Goal: Task Accomplishment & Management: Complete application form

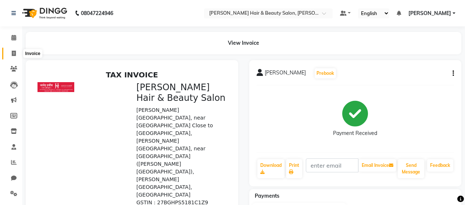
click at [11, 53] on span at bounding box center [13, 54] width 13 height 8
select select "service"
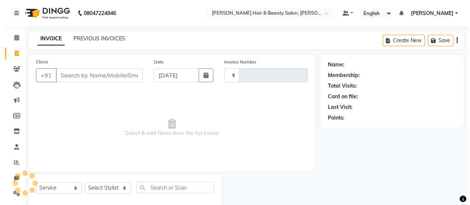
scroll to position [15, 0]
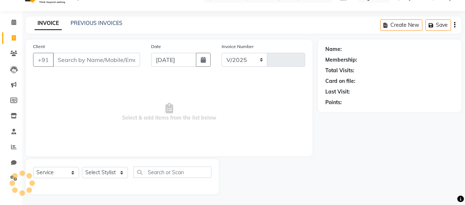
select select "7927"
type input "2765"
click at [93, 56] on input "Client" at bounding box center [96, 60] width 87 height 14
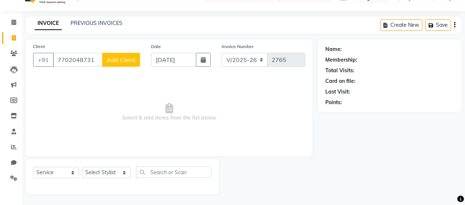
type input "7702048731"
click at [119, 57] on span "Add Client" at bounding box center [120, 59] width 29 height 7
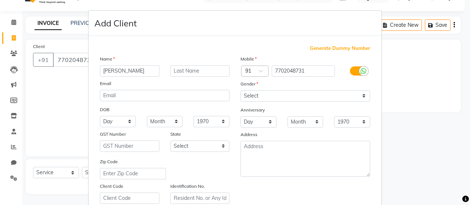
type input "[PERSON_NAME]"
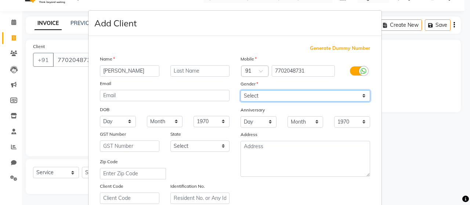
drag, startPoint x: 361, startPoint y: 96, endPoint x: 344, endPoint y: 99, distance: 17.1
click at [361, 96] on select "Select [DEMOGRAPHIC_DATA] [DEMOGRAPHIC_DATA] Other Prefer Not To Say" at bounding box center [306, 95] width 130 height 11
select select "[DEMOGRAPHIC_DATA]"
click at [241, 90] on select "Select [DEMOGRAPHIC_DATA] [DEMOGRAPHIC_DATA] Other Prefer Not To Say" at bounding box center [306, 95] width 130 height 11
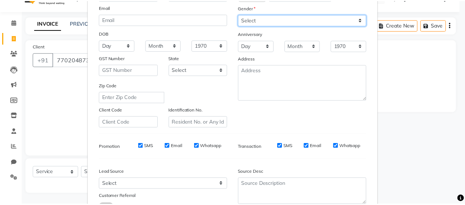
scroll to position [134, 0]
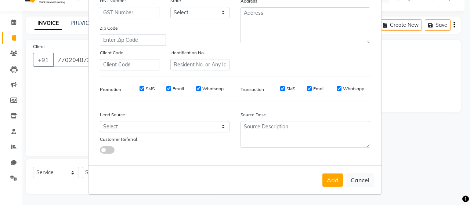
click at [146, 88] on label "SMS" at bounding box center [150, 89] width 9 height 7
click at [144, 88] on input "SMS" at bounding box center [142, 88] width 5 height 5
checkbox input "false"
click at [174, 89] on label "Email" at bounding box center [178, 89] width 11 height 7
click at [171, 89] on input "Email" at bounding box center [168, 88] width 5 height 5
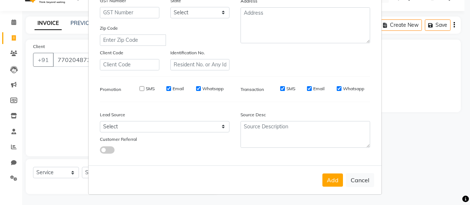
checkbox input "false"
click at [216, 89] on label "Whatsapp" at bounding box center [212, 89] width 21 height 7
click at [201, 89] on input "Whatsapp" at bounding box center [198, 88] width 5 height 5
checkbox input "false"
click at [289, 87] on label "SMS" at bounding box center [290, 89] width 9 height 7
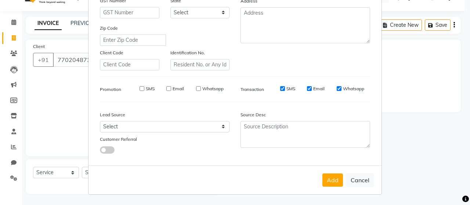
click at [285, 87] on input "SMS" at bounding box center [282, 88] width 5 height 5
checkbox input "false"
click at [316, 89] on label "Email" at bounding box center [318, 89] width 11 height 7
click at [312, 89] on input "Email" at bounding box center [309, 88] width 5 height 5
checkbox input "false"
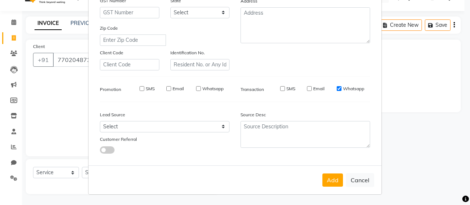
click at [353, 87] on label "Whatsapp" at bounding box center [353, 89] width 21 height 7
click at [342, 87] on input "Whatsapp" at bounding box center [339, 88] width 5 height 5
checkbox input "false"
click at [331, 182] on button "Add" at bounding box center [332, 180] width 21 height 13
select select
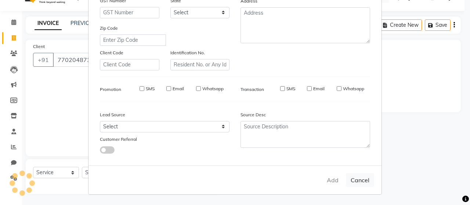
select select
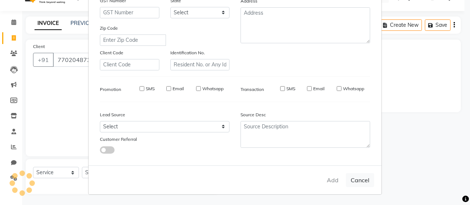
select select
checkbox input "false"
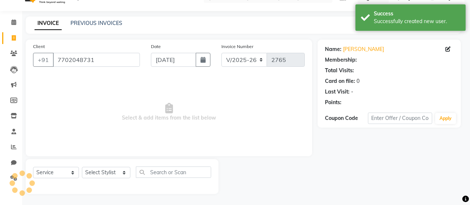
select select "1: Object"
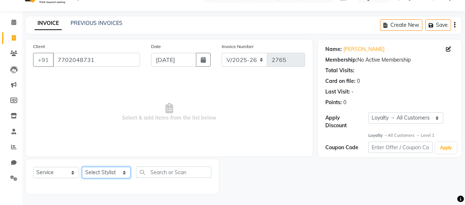
click at [123, 172] on select "Select Stylist [PERSON_NAME] Zibral [PERSON_NAME] [PERSON_NAME] [PERSON_NAME] […" at bounding box center [106, 172] width 48 height 11
select select "72241"
click at [82, 167] on select "Select Stylist [PERSON_NAME] Zibral [PERSON_NAME] [PERSON_NAME] [PERSON_NAME] […" at bounding box center [106, 172] width 48 height 11
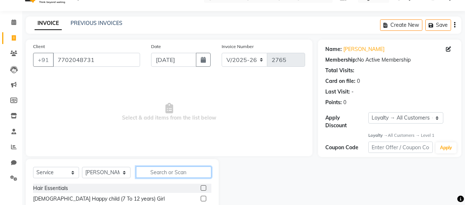
click at [174, 168] on input "text" at bounding box center [173, 172] width 75 height 11
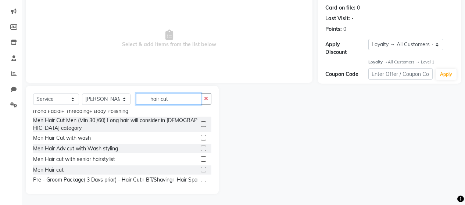
scroll to position [147, 0]
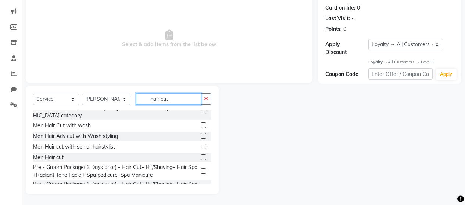
type input "hair cut"
click at [201, 155] on label at bounding box center [204, 158] width 6 height 6
click at [201, 155] on input "checkbox" at bounding box center [203, 157] width 5 height 5
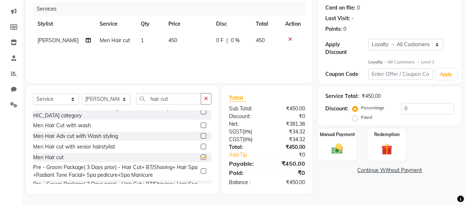
checkbox input "false"
click at [172, 96] on input "hair cut" at bounding box center [168, 98] width 65 height 11
type input "h"
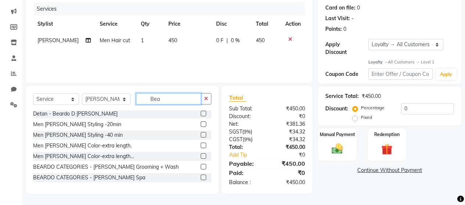
scroll to position [30, 0]
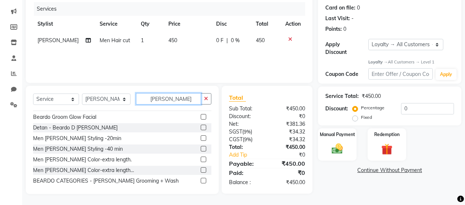
type input "[PERSON_NAME]"
click at [201, 140] on label at bounding box center [204, 139] width 6 height 6
click at [201, 140] on input "checkbox" at bounding box center [203, 138] width 5 height 5
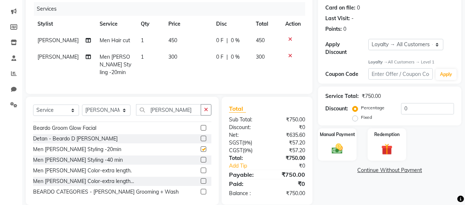
checkbox input "false"
click at [337, 145] on img at bounding box center [337, 148] width 19 height 13
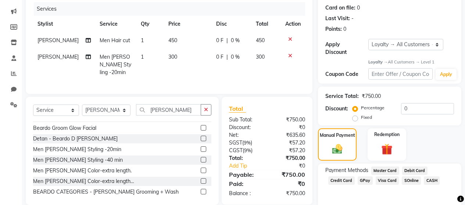
click at [427, 177] on span "CASH" at bounding box center [431, 181] width 16 height 8
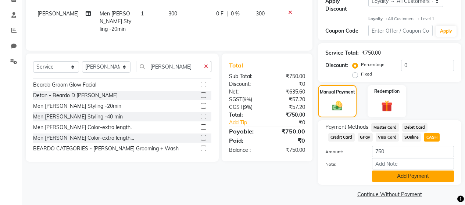
click at [383, 171] on button "Add Payment" at bounding box center [413, 176] width 82 height 11
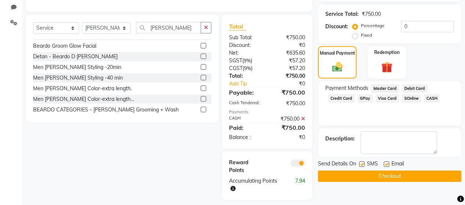
scroll to position [175, 0]
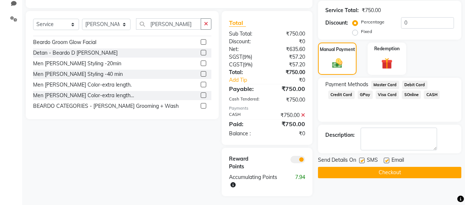
click at [362, 158] on label at bounding box center [362, 161] width 6 height 6
click at [362, 159] on input "checkbox" at bounding box center [361, 161] width 5 height 5
checkbox input "false"
click at [383, 158] on label at bounding box center [386, 161] width 6 height 6
click at [383, 159] on input "checkbox" at bounding box center [385, 161] width 5 height 5
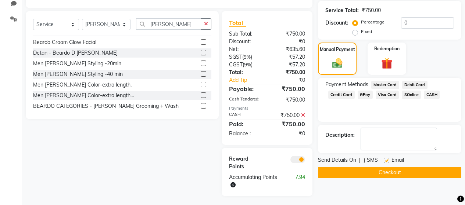
checkbox input "false"
click at [368, 167] on button "Checkout" at bounding box center [389, 172] width 143 height 11
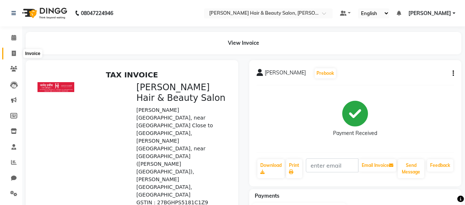
click at [14, 55] on icon at bounding box center [14, 54] width 4 height 6
select select "service"
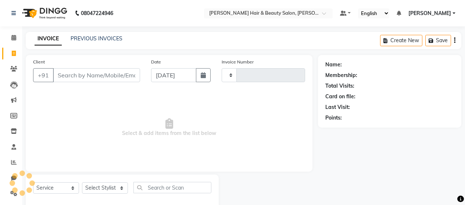
scroll to position [15, 0]
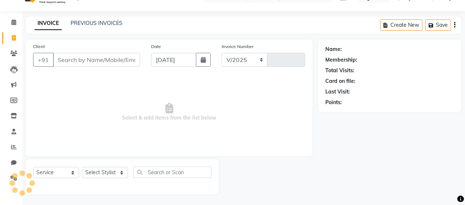
select select "7927"
type input "2766"
click at [76, 59] on input "Client" at bounding box center [96, 60] width 87 height 14
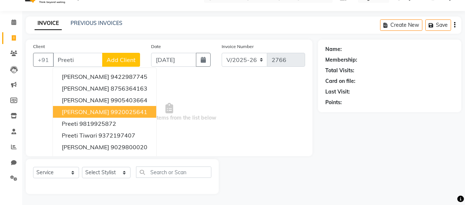
click at [88, 114] on span "[PERSON_NAME]" at bounding box center [85, 111] width 47 height 7
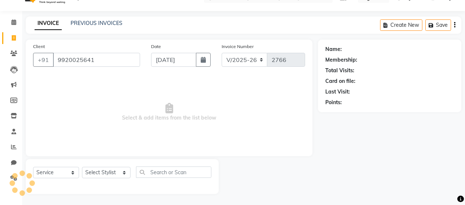
type input "9920025641"
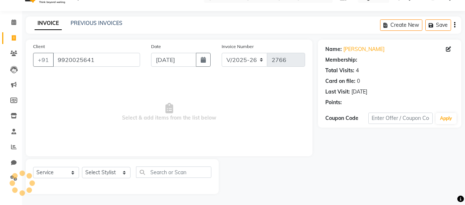
select select "1: Object"
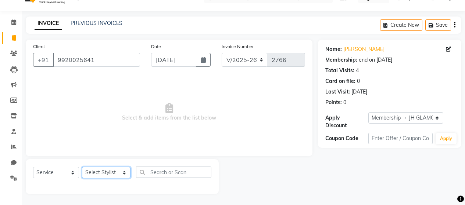
click at [123, 171] on select "Select Stylist [PERSON_NAME] Zibral [PERSON_NAME] [PERSON_NAME] [PERSON_NAME] […" at bounding box center [106, 172] width 48 height 11
select select "88034"
click at [82, 167] on select "Select Stylist [PERSON_NAME] Zibral [PERSON_NAME] [PERSON_NAME] [PERSON_NAME] […" at bounding box center [106, 172] width 48 height 11
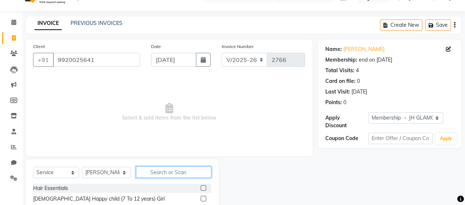
click at [171, 172] on input "text" at bounding box center [173, 172] width 75 height 11
type input "eye"
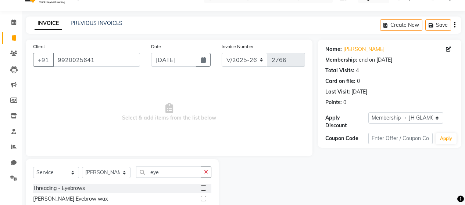
click at [202, 189] on label at bounding box center [204, 188] width 6 height 6
click at [202, 189] on input "checkbox" at bounding box center [203, 188] width 5 height 5
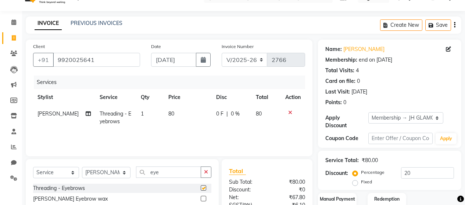
checkbox input "false"
click at [175, 114] on td "80" at bounding box center [188, 118] width 48 height 24
select select "88034"
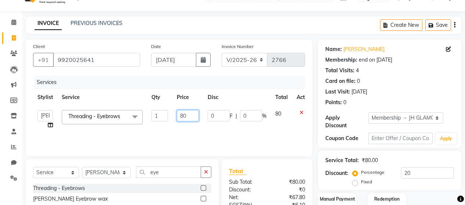
click at [185, 114] on input "80" at bounding box center [188, 115] width 22 height 11
type input "8"
type input "100"
click at [265, 133] on div "Services Stylist Service Qty Price Disc Total Action [PERSON_NAME] Zibral [PERS…" at bounding box center [169, 112] width 272 height 73
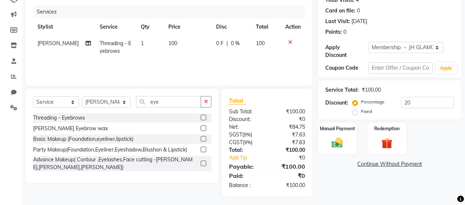
scroll to position [89, 0]
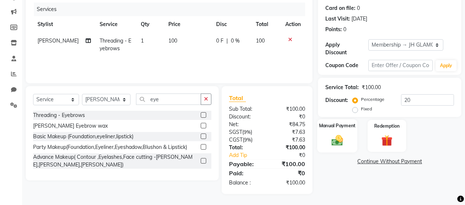
click at [333, 134] on img at bounding box center [337, 140] width 19 height 13
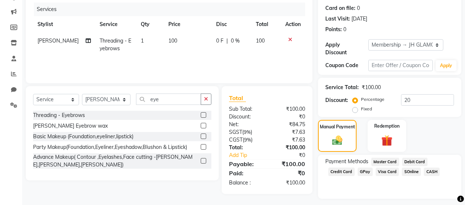
click at [427, 168] on span "CASH" at bounding box center [431, 172] width 16 height 8
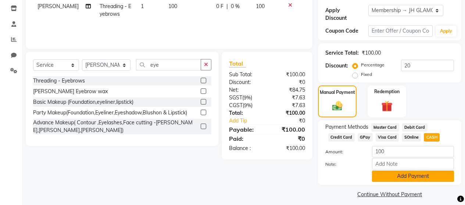
click at [401, 171] on button "Add Payment" at bounding box center [413, 176] width 82 height 11
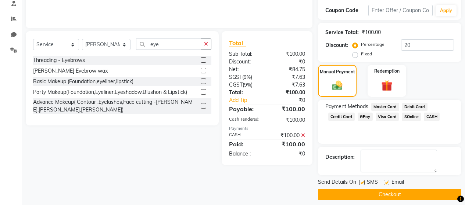
scroll to position [144, 0]
click at [362, 180] on label at bounding box center [362, 183] width 6 height 6
click at [362, 180] on input "checkbox" at bounding box center [361, 182] width 5 height 5
checkbox input "false"
click at [385, 180] on label at bounding box center [386, 183] width 6 height 6
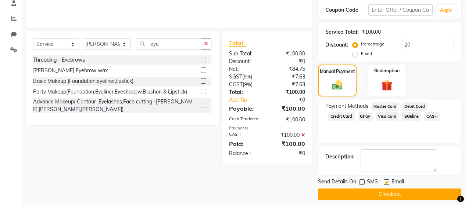
click at [385, 180] on input "checkbox" at bounding box center [385, 182] width 5 height 5
checkbox input "false"
click at [384, 189] on button "Checkout" at bounding box center [389, 194] width 143 height 11
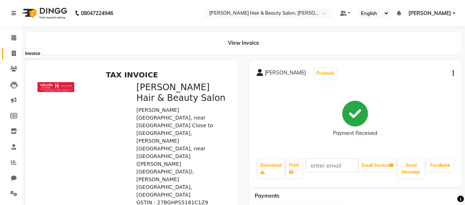
click at [15, 54] on icon at bounding box center [14, 54] width 4 height 6
select select "service"
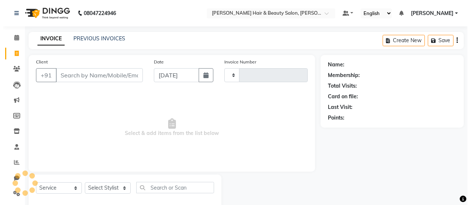
scroll to position [15, 0]
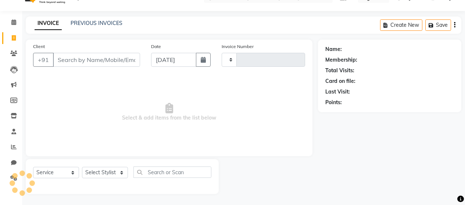
click at [89, 59] on input "Client" at bounding box center [96, 60] width 87 height 14
select select "7927"
type input "2767"
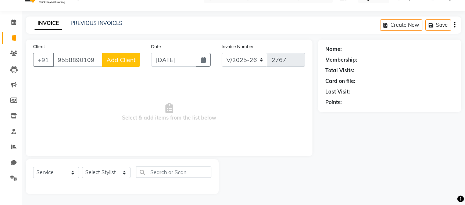
type input "9558890109"
click at [119, 61] on span "Add Client" at bounding box center [120, 59] width 29 height 7
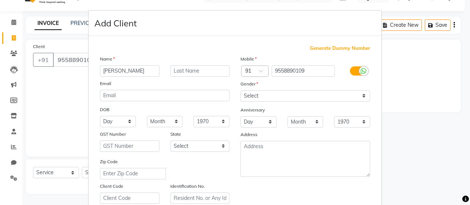
type input "[PERSON_NAME]"
click at [189, 69] on input "text" at bounding box center [199, 70] width 59 height 11
type input "[PERSON_NAME]"
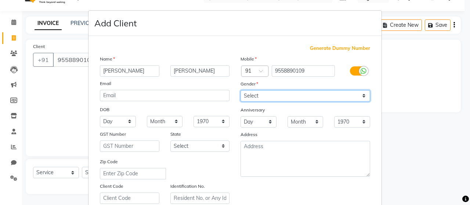
click at [362, 97] on select "Select [DEMOGRAPHIC_DATA] [DEMOGRAPHIC_DATA] Other Prefer Not To Say" at bounding box center [306, 95] width 130 height 11
select select "[DEMOGRAPHIC_DATA]"
click at [241, 90] on select "Select [DEMOGRAPHIC_DATA] [DEMOGRAPHIC_DATA] Other Prefer Not To Say" at bounding box center [306, 95] width 130 height 11
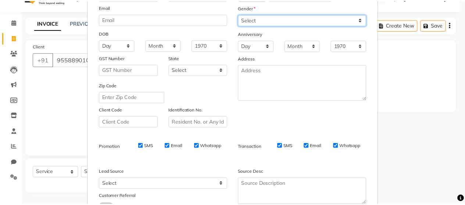
scroll to position [134, 0]
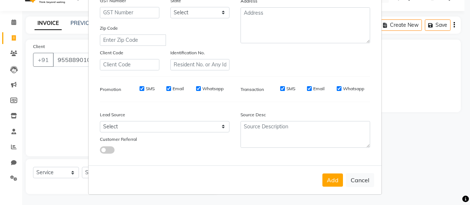
click at [141, 89] on input "SMS" at bounding box center [142, 88] width 5 height 5
checkbox input "false"
click at [176, 89] on label "Email" at bounding box center [178, 89] width 11 height 7
click at [171, 89] on input "Email" at bounding box center [168, 88] width 5 height 5
checkbox input "false"
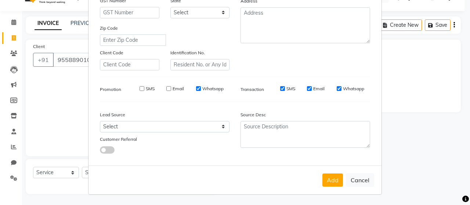
click at [209, 90] on label "Whatsapp" at bounding box center [212, 89] width 21 height 7
click at [201, 90] on input "Whatsapp" at bounding box center [198, 88] width 5 height 5
checkbox input "false"
click at [288, 89] on label "SMS" at bounding box center [290, 89] width 9 height 7
click at [314, 87] on label "Email" at bounding box center [318, 89] width 11 height 7
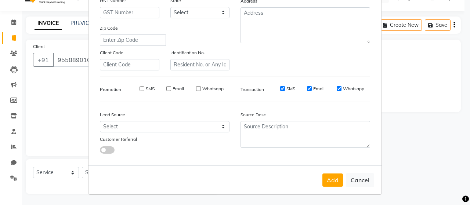
click at [312, 87] on input "Email" at bounding box center [309, 88] width 5 height 5
checkbox input "false"
click at [289, 88] on label "SMS" at bounding box center [290, 89] width 9 height 7
click at [285, 88] on input "SMS" at bounding box center [282, 88] width 5 height 5
checkbox input "false"
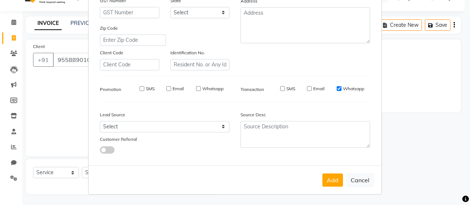
click at [352, 89] on label "Whatsapp" at bounding box center [353, 89] width 21 height 7
click at [342, 89] on input "Whatsapp" at bounding box center [339, 88] width 5 height 5
checkbox input "false"
click at [335, 184] on button "Add" at bounding box center [332, 180] width 21 height 13
select select
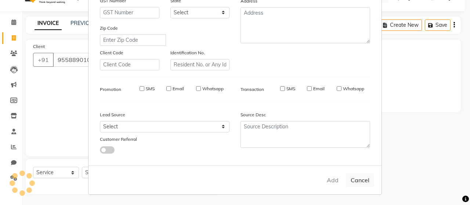
select select
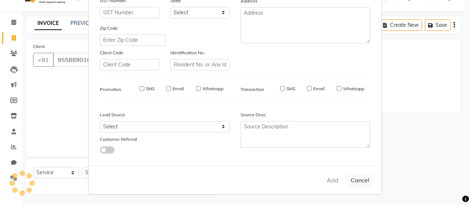
select select
checkbox input "false"
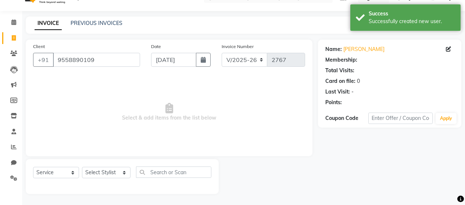
select select "1: Object"
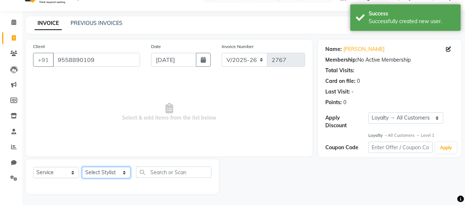
click at [120, 174] on select "Select Stylist [PERSON_NAME] Zibral [PERSON_NAME] [PERSON_NAME] [PERSON_NAME] […" at bounding box center [106, 172] width 48 height 11
select select "72241"
click at [82, 167] on select "Select Stylist [PERSON_NAME] Zibral [PERSON_NAME] [PERSON_NAME] [PERSON_NAME] […" at bounding box center [106, 172] width 48 height 11
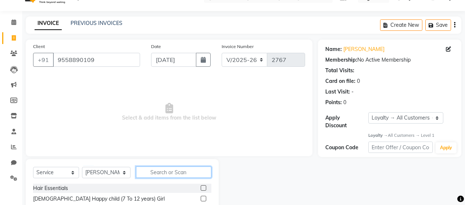
click at [172, 173] on input "text" at bounding box center [173, 172] width 75 height 11
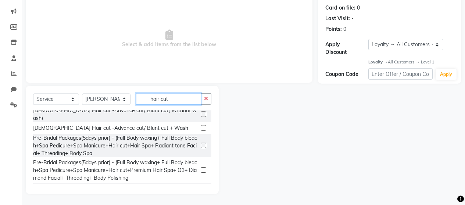
scroll to position [147, 0]
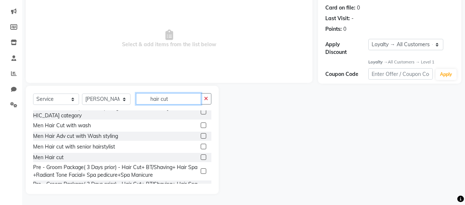
type input "hair cut"
click at [201, 155] on div at bounding box center [203, 159] width 5 height 8
click at [201, 155] on label at bounding box center [204, 158] width 6 height 6
click at [201, 155] on input "checkbox" at bounding box center [203, 157] width 5 height 5
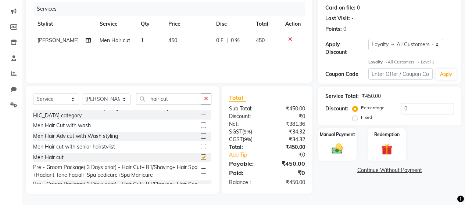
checkbox input "false"
click at [184, 101] on input "hair cut" at bounding box center [168, 98] width 65 height 11
type input "h"
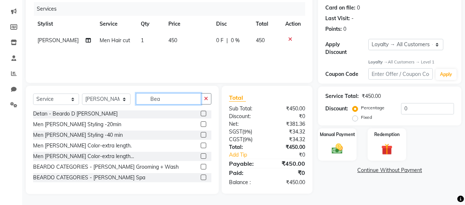
scroll to position [30, 0]
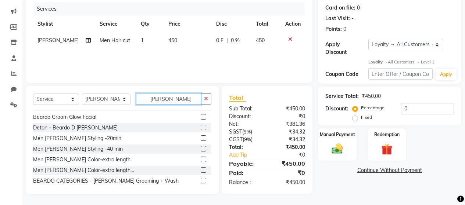
type input "[PERSON_NAME]"
click at [201, 140] on label at bounding box center [204, 139] width 6 height 6
click at [201, 140] on input "checkbox" at bounding box center [203, 138] width 5 height 5
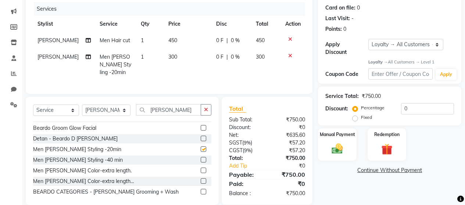
checkbox input "false"
click at [73, 108] on select "Select Service Product Membership Package Voucher Prepaid Gift Card" at bounding box center [56, 110] width 46 height 11
select select "product"
click at [33, 105] on select "Select Service Product Membership Package Voucher Prepaid Gift Card" at bounding box center [56, 110] width 46 height 11
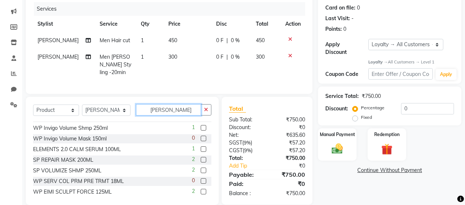
click at [191, 111] on input "[PERSON_NAME]" at bounding box center [168, 109] width 65 height 11
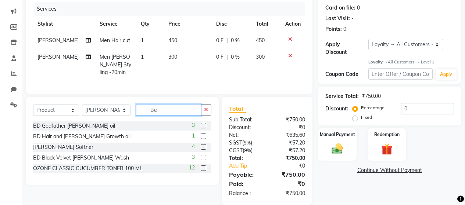
type input "B"
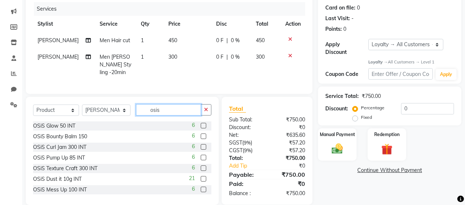
type input "osis"
click at [201, 176] on label at bounding box center [204, 179] width 6 height 6
click at [201, 177] on input "checkbox" at bounding box center [203, 179] width 5 height 5
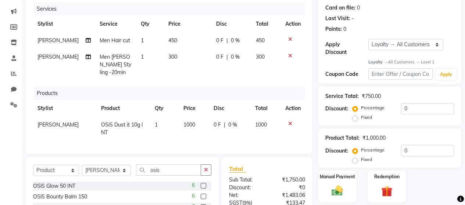
checkbox input "false"
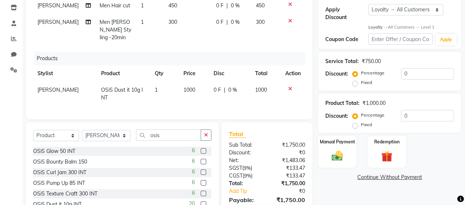
scroll to position [121, 0]
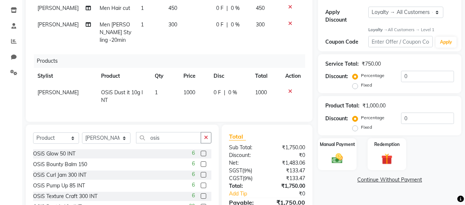
click at [201, 153] on label at bounding box center [204, 154] width 6 height 6
click at [201, 153] on input "checkbox" at bounding box center [203, 154] width 5 height 5
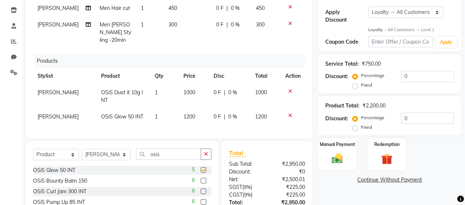
checkbox input "false"
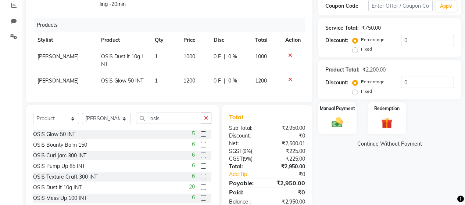
scroll to position [174, 0]
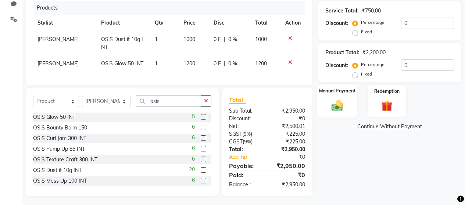
click at [338, 101] on img at bounding box center [337, 105] width 19 height 13
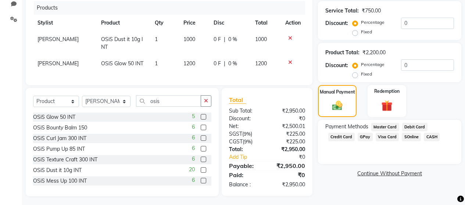
click at [425, 133] on span "CASH" at bounding box center [431, 137] width 16 height 8
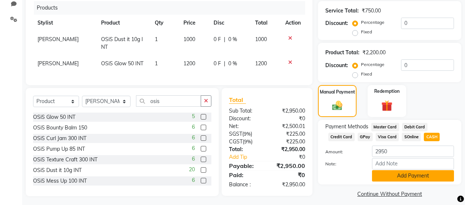
click at [396, 170] on button "Add Payment" at bounding box center [413, 175] width 82 height 11
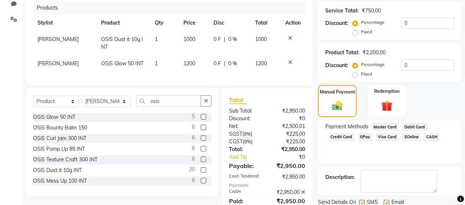
scroll to position [211, 0]
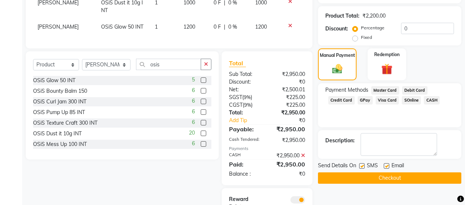
click at [360, 163] on label at bounding box center [362, 166] width 6 height 6
click at [360, 164] on input "checkbox" at bounding box center [361, 166] width 5 height 5
checkbox input "false"
click at [387, 163] on label at bounding box center [386, 166] width 6 height 6
click at [387, 164] on input "checkbox" at bounding box center [385, 166] width 5 height 5
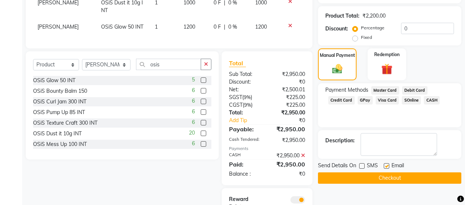
checkbox input "false"
click at [385, 173] on button "Checkout" at bounding box center [389, 178] width 143 height 11
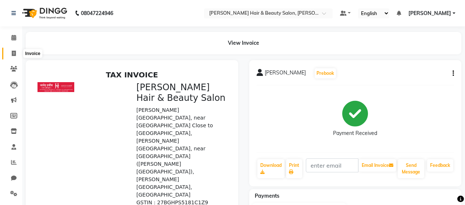
click at [13, 54] on icon at bounding box center [14, 54] width 4 height 6
select select "service"
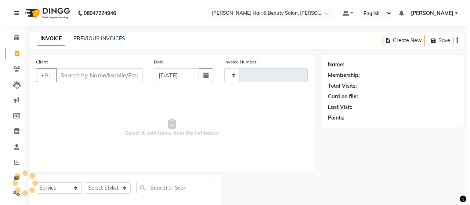
scroll to position [15, 0]
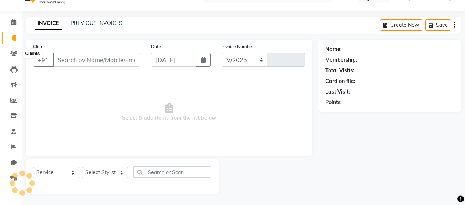
select select "7927"
type input "2768"
click at [91, 62] on input "Client" at bounding box center [96, 60] width 87 height 14
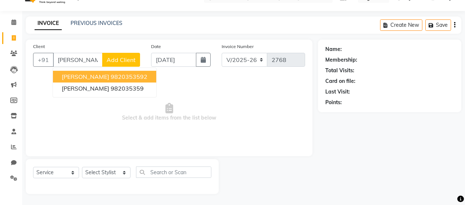
click at [106, 79] on span "[PERSON_NAME]" at bounding box center [85, 76] width 47 height 7
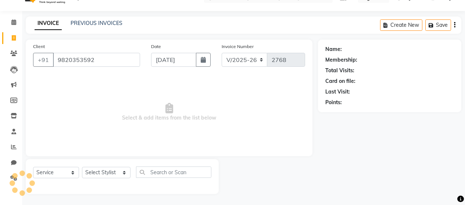
type input "9820353592"
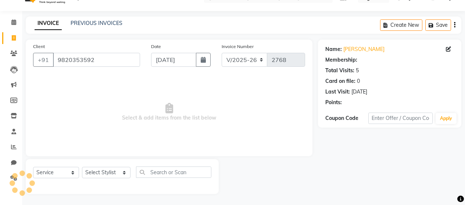
select select "1: Object"
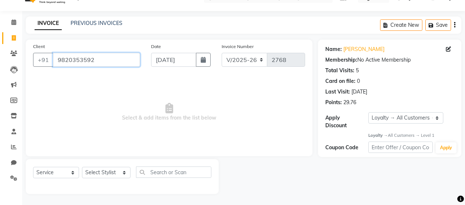
click at [100, 60] on input "9820353592" at bounding box center [96, 60] width 87 height 14
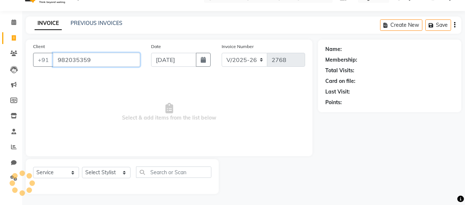
type input "982035359"
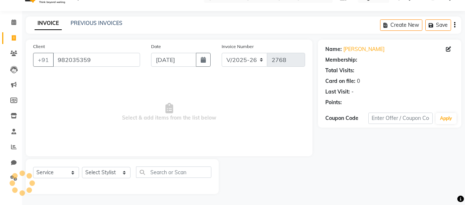
select select "1: Object"
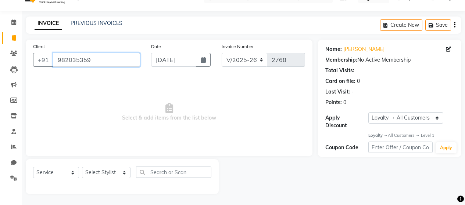
click at [101, 57] on input "982035359" at bounding box center [96, 60] width 87 height 14
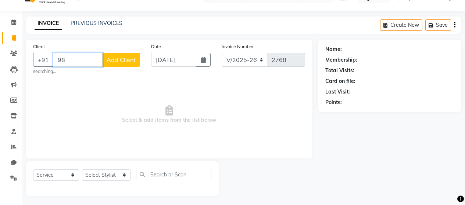
type input "9"
type input "8802955825"
click at [116, 59] on span "Add Client" at bounding box center [120, 59] width 29 height 7
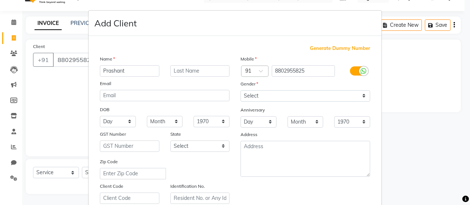
type input "Prashant"
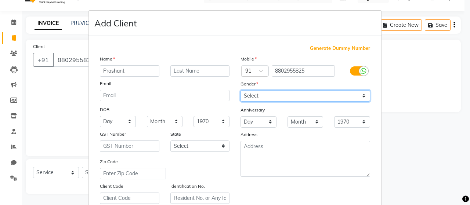
click at [361, 94] on select "Select [DEMOGRAPHIC_DATA] [DEMOGRAPHIC_DATA] Other Prefer Not To Say" at bounding box center [306, 95] width 130 height 11
select select "[DEMOGRAPHIC_DATA]"
click at [241, 90] on select "Select [DEMOGRAPHIC_DATA] [DEMOGRAPHIC_DATA] Other Prefer Not To Say" at bounding box center [306, 95] width 130 height 11
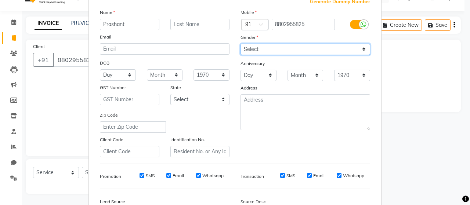
scroll to position [110, 0]
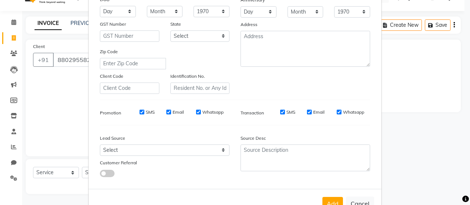
click at [146, 110] on label "SMS" at bounding box center [150, 112] width 9 height 7
click at [144, 110] on input "SMS" at bounding box center [142, 112] width 5 height 5
checkbox input "false"
click at [178, 110] on label "Email" at bounding box center [178, 112] width 11 height 7
click at [171, 110] on input "Email" at bounding box center [168, 112] width 5 height 5
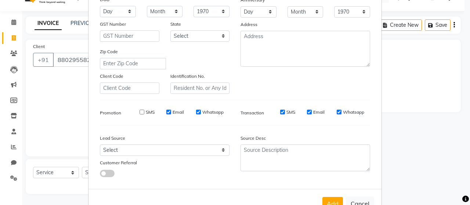
checkbox input "false"
click at [209, 112] on label "Whatsapp" at bounding box center [212, 112] width 21 height 7
click at [201, 112] on input "Whatsapp" at bounding box center [198, 112] width 5 height 5
checkbox input "false"
click at [288, 111] on label "SMS" at bounding box center [290, 112] width 9 height 7
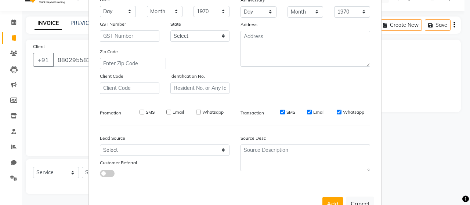
click at [285, 111] on input "SMS" at bounding box center [282, 112] width 5 height 5
checkbox input "false"
click at [319, 111] on label "Email" at bounding box center [318, 112] width 11 height 7
click at [312, 111] on input "Email" at bounding box center [309, 112] width 5 height 5
checkbox input "false"
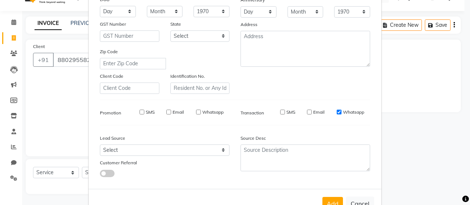
click at [350, 113] on label "Whatsapp" at bounding box center [353, 112] width 21 height 7
click at [342, 113] on input "Whatsapp" at bounding box center [339, 112] width 5 height 5
checkbox input "false"
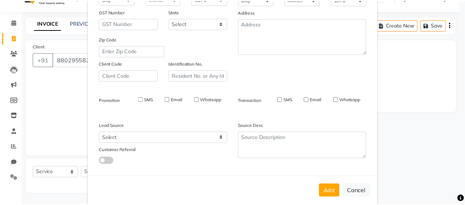
scroll to position [134, 0]
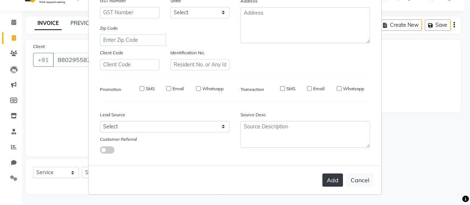
click at [331, 185] on button "Add" at bounding box center [332, 180] width 21 height 13
select select
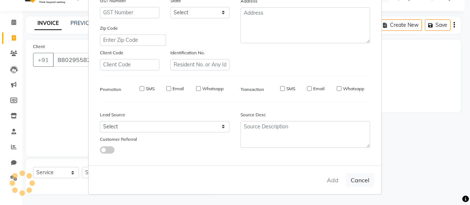
select select
checkbox input "false"
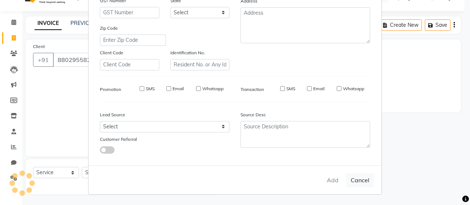
checkbox input "false"
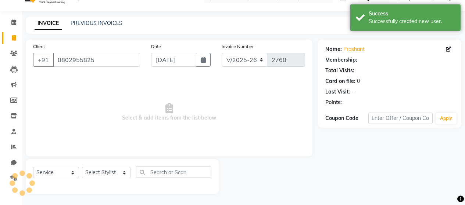
select select "1: Object"
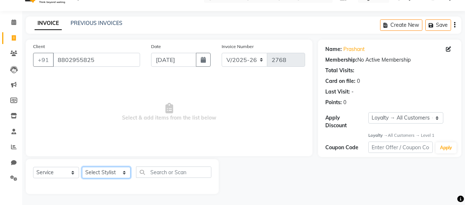
drag, startPoint x: 123, startPoint y: 173, endPoint x: 116, endPoint y: 174, distance: 7.1
click at [123, 173] on select "Select Stylist [PERSON_NAME] Zibral [PERSON_NAME] [PERSON_NAME] [PERSON_NAME] […" at bounding box center [106, 172] width 48 height 11
select select "72240"
click at [82, 167] on select "Select Stylist [PERSON_NAME] Zibral [PERSON_NAME] [PERSON_NAME] [PERSON_NAME] […" at bounding box center [106, 172] width 48 height 11
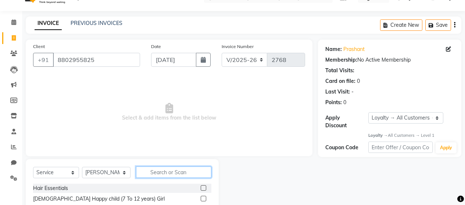
click at [189, 170] on input "text" at bounding box center [173, 172] width 75 height 11
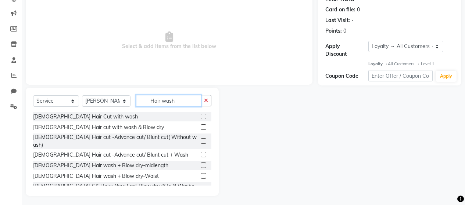
scroll to position [89, 0]
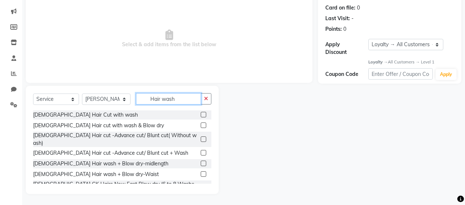
type input "Hair wash"
click at [201, 161] on label at bounding box center [204, 164] width 6 height 6
click at [201, 162] on input "checkbox" at bounding box center [203, 164] width 5 height 5
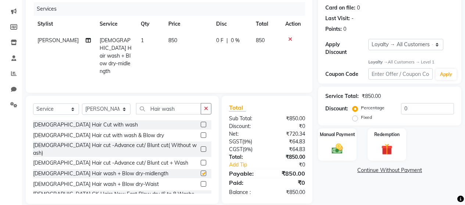
checkbox input "false"
drag, startPoint x: 186, startPoint y: 63, endPoint x: 184, endPoint y: 58, distance: 5.3
click at [186, 62] on td "850" at bounding box center [188, 55] width 48 height 47
select select "72240"
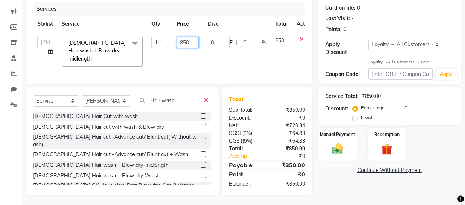
click at [183, 42] on input "850" at bounding box center [188, 42] width 22 height 11
type input "950"
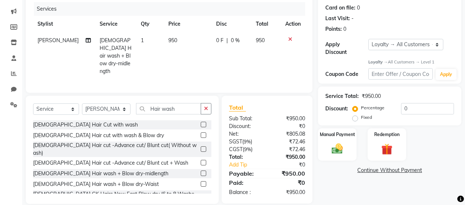
click at [223, 51] on td "0 F | 0 %" at bounding box center [232, 55] width 40 height 47
select select "72240"
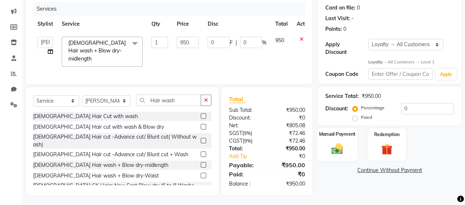
click at [338, 147] on img at bounding box center [337, 148] width 19 height 13
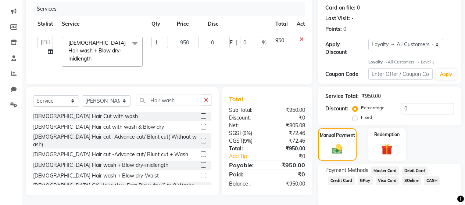
click at [364, 177] on span "GPay" at bounding box center [364, 181] width 15 height 8
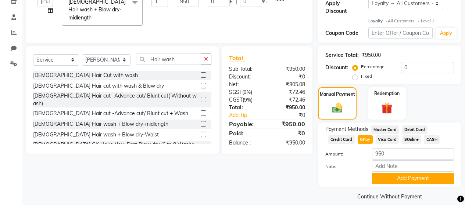
scroll to position [132, 0]
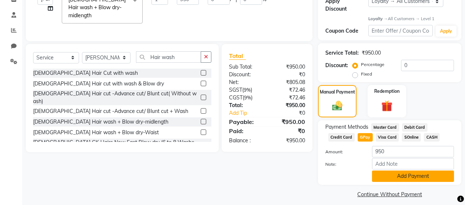
click at [391, 172] on button "Add Payment" at bounding box center [413, 176] width 82 height 11
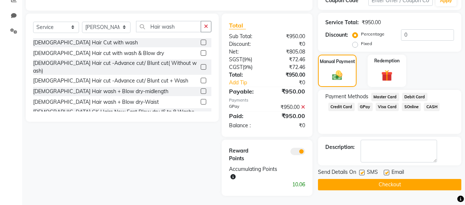
scroll to position [163, 0]
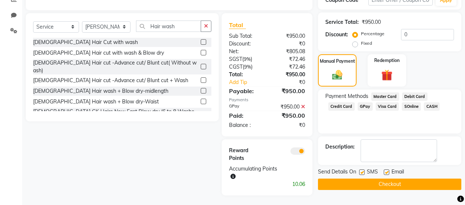
click at [362, 170] on label at bounding box center [362, 173] width 6 height 6
click at [362, 170] on input "checkbox" at bounding box center [361, 172] width 5 height 5
checkbox input "false"
click at [387, 170] on label at bounding box center [386, 173] width 6 height 6
click at [387, 170] on input "checkbox" at bounding box center [385, 172] width 5 height 5
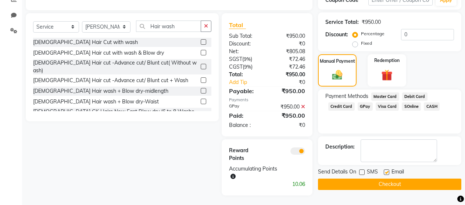
checkbox input "false"
click at [379, 179] on button "Checkout" at bounding box center [389, 184] width 143 height 11
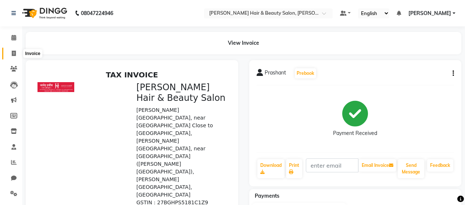
click at [17, 52] on span at bounding box center [13, 54] width 13 height 8
select select "service"
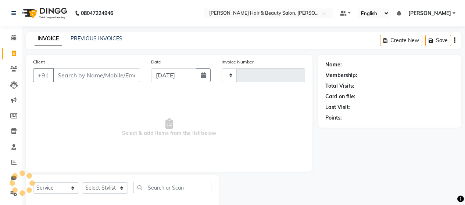
scroll to position [15, 0]
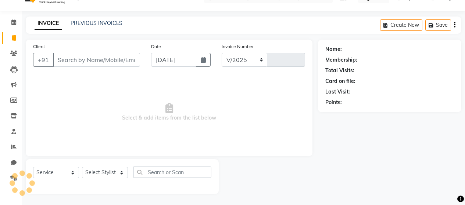
select select "7927"
type input "2769"
click at [65, 57] on input "Client" at bounding box center [96, 60] width 87 height 14
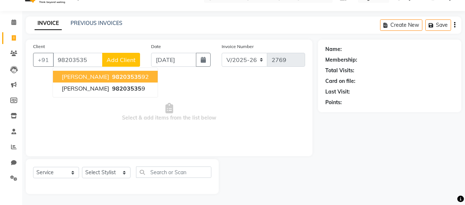
click at [83, 79] on span "[PERSON_NAME]" at bounding box center [85, 76] width 47 height 7
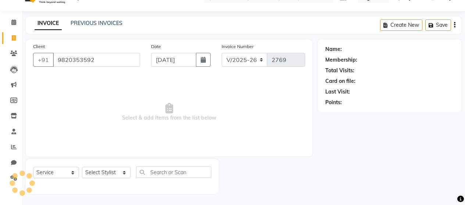
type input "9820353592"
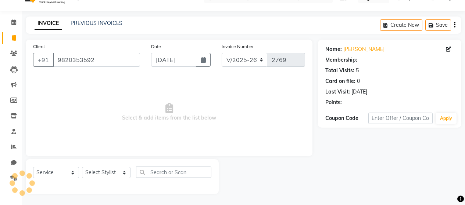
select select "1: Object"
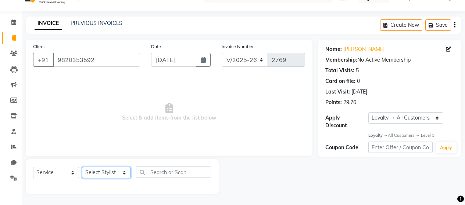
click at [120, 172] on select "Select Stylist [PERSON_NAME] Zibral [PERSON_NAME] [PERSON_NAME] [PERSON_NAME] […" at bounding box center [106, 172] width 48 height 11
select select "72245"
click at [82, 167] on select "Select Stylist [PERSON_NAME] Zibral [PERSON_NAME] [PERSON_NAME] [PERSON_NAME] […" at bounding box center [106, 172] width 48 height 11
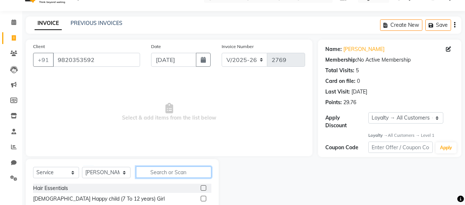
click at [184, 172] on input "text" at bounding box center [173, 172] width 75 height 11
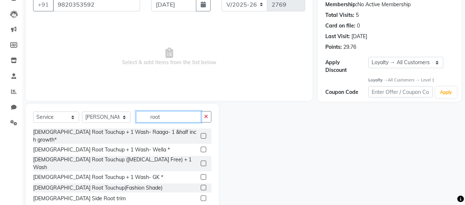
scroll to position [79, 0]
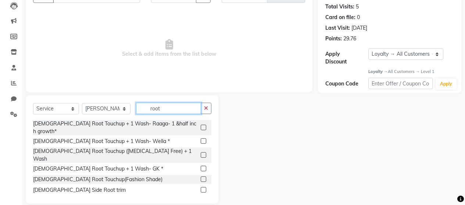
type input "root"
click at [206, 137] on div at bounding box center [206, 141] width 11 height 9
click at [202, 138] on label at bounding box center [204, 141] width 6 height 6
click at [202, 139] on input "checkbox" at bounding box center [203, 141] width 5 height 5
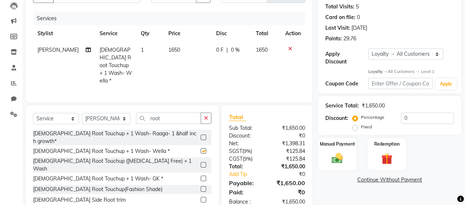
checkbox input "false"
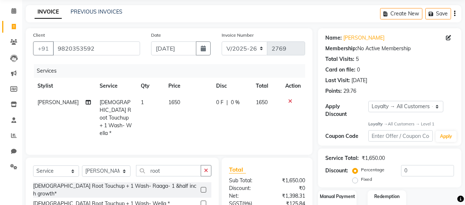
scroll to position [0, 0]
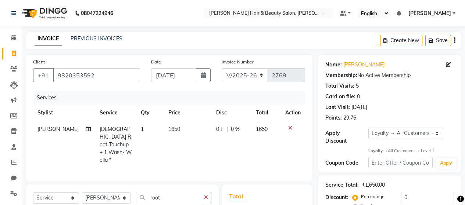
click at [186, 126] on td "1650" at bounding box center [188, 144] width 48 height 47
select select "72245"
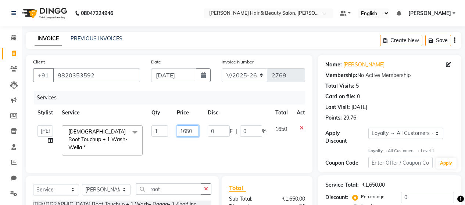
click at [190, 129] on input "1650" at bounding box center [188, 131] width 22 height 11
type input "1000"
click at [256, 119] on tr "Stylist Service Qty Price Disc Total Action" at bounding box center [174, 113] width 283 height 17
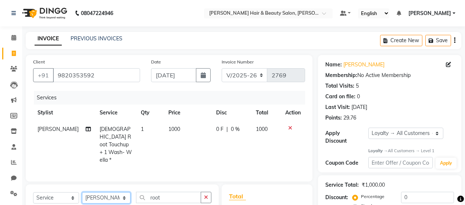
click at [122, 195] on select "Select Stylist [PERSON_NAME] Zibral [PERSON_NAME] [PERSON_NAME] [PERSON_NAME] […" at bounding box center [106, 197] width 48 height 11
select select "72248"
click at [82, 192] on select "Select Stylist [PERSON_NAME] Zibral [PERSON_NAME] [PERSON_NAME] [PERSON_NAME] […" at bounding box center [106, 197] width 48 height 11
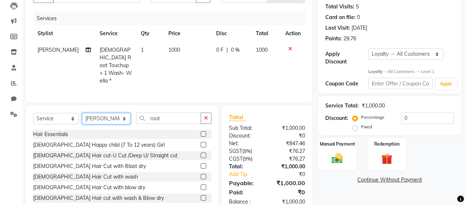
scroll to position [97, 0]
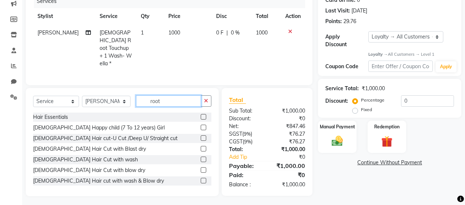
click at [175, 101] on input "root" at bounding box center [168, 100] width 65 height 11
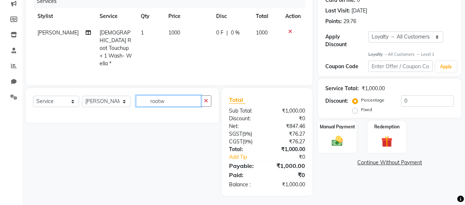
scroll to position [96, 0]
click at [175, 101] on input "rootwax" at bounding box center [168, 101] width 65 height 11
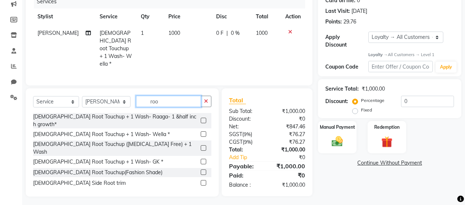
scroll to position [97, 0]
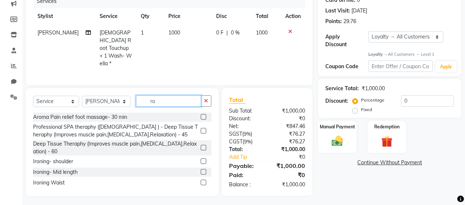
type input "r"
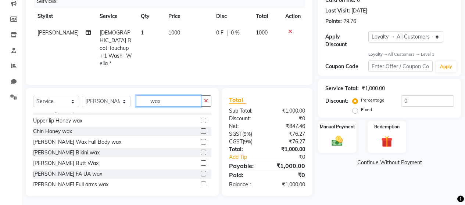
scroll to position [147, 0]
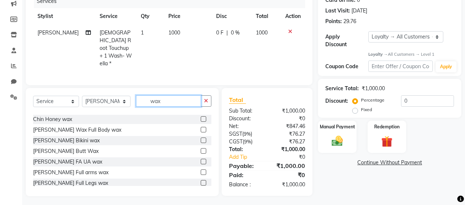
type input "wax"
click at [201, 170] on label at bounding box center [204, 173] width 6 height 6
click at [201, 170] on input "checkbox" at bounding box center [203, 172] width 5 height 5
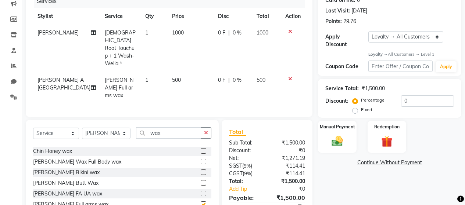
checkbox input "false"
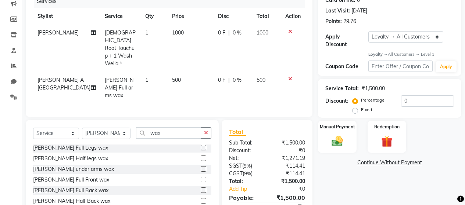
scroll to position [220, 0]
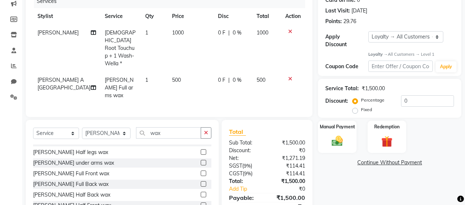
click at [201, 149] on label at bounding box center [204, 152] width 6 height 6
click at [201, 150] on input "checkbox" at bounding box center [203, 152] width 5 height 5
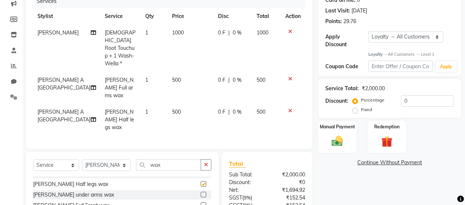
checkbox input "false"
click at [174, 72] on td "500" at bounding box center [190, 88] width 46 height 32
select select "72248"
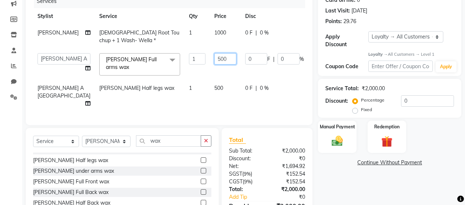
click at [214, 65] on input "500" at bounding box center [225, 58] width 22 height 11
type input "600"
click at [210, 90] on td "500" at bounding box center [225, 96] width 31 height 32
select select "72248"
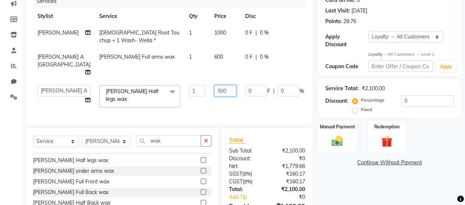
click at [214, 95] on input "500" at bounding box center [225, 90] width 22 height 11
type input "600"
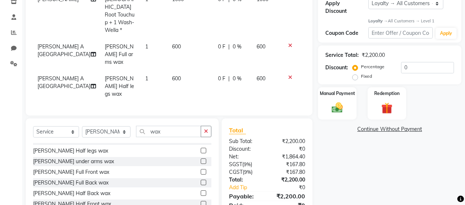
scroll to position [133, 0]
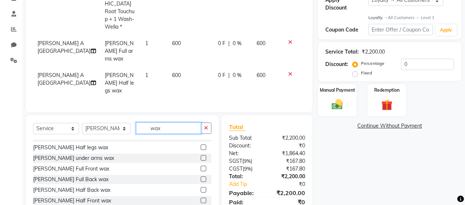
click at [181, 123] on input "wax" at bounding box center [168, 128] width 65 height 11
type input "w"
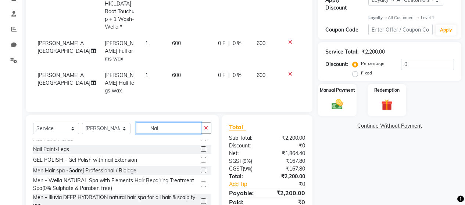
scroll to position [0, 0]
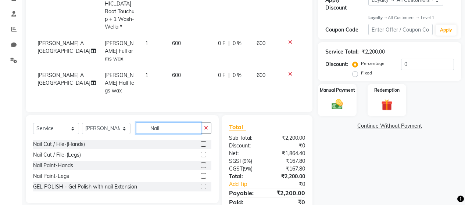
type input "Nail"
click at [205, 163] on label at bounding box center [204, 166] width 6 height 6
click at [205, 163] on input "checkbox" at bounding box center [203, 165] width 5 height 5
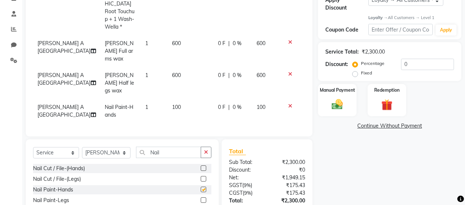
checkbox input "false"
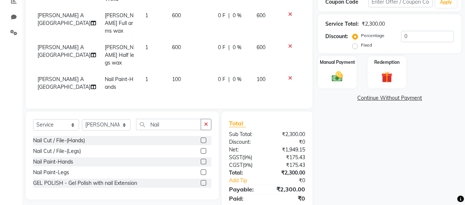
scroll to position [169, 0]
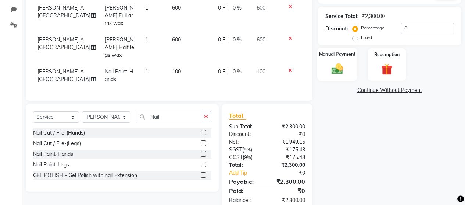
click at [336, 64] on img at bounding box center [337, 68] width 19 height 13
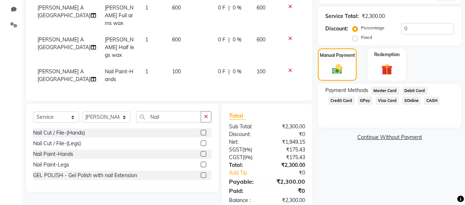
click at [412, 87] on span "Debit Card" at bounding box center [414, 91] width 25 height 8
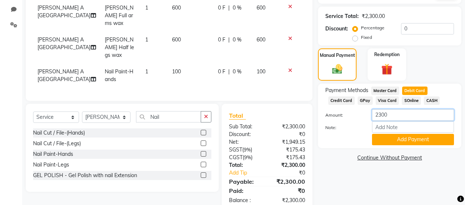
click at [403, 109] on input "2300" at bounding box center [413, 114] width 82 height 11
type input "2"
type input "1000"
click at [399, 134] on button "Add Payment" at bounding box center [413, 139] width 82 height 11
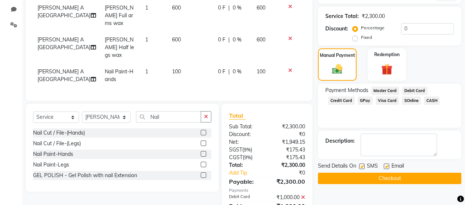
click at [362, 97] on span "GPay" at bounding box center [364, 101] width 15 height 8
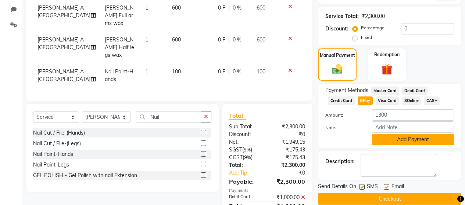
click at [391, 134] on button "Add Payment" at bounding box center [413, 139] width 82 height 11
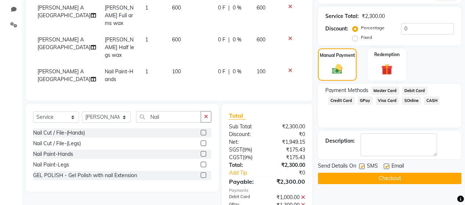
click at [364, 164] on label at bounding box center [362, 167] width 6 height 6
click at [364, 165] on input "checkbox" at bounding box center [361, 167] width 5 height 5
checkbox input "false"
click at [387, 164] on label at bounding box center [386, 167] width 6 height 6
click at [387, 165] on input "checkbox" at bounding box center [385, 167] width 5 height 5
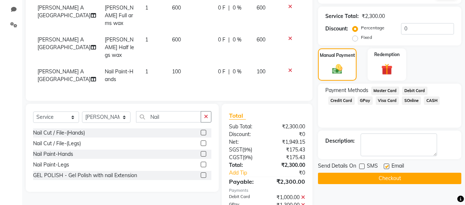
checkbox input "false"
click at [385, 173] on button "Checkout" at bounding box center [389, 178] width 143 height 11
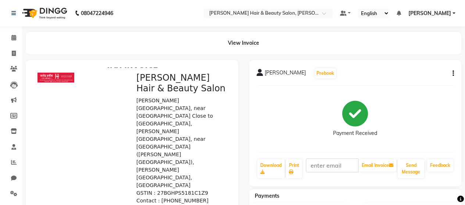
scroll to position [11, 0]
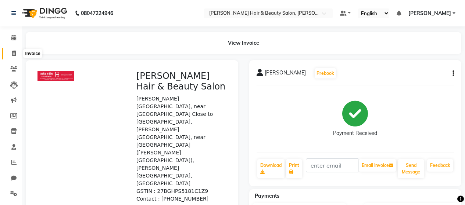
click at [12, 51] on icon at bounding box center [14, 54] width 4 height 6
select select "service"
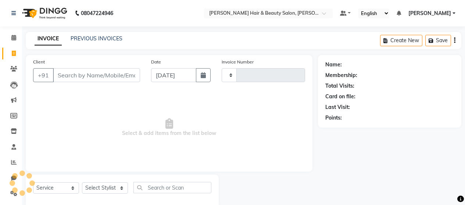
scroll to position [15, 0]
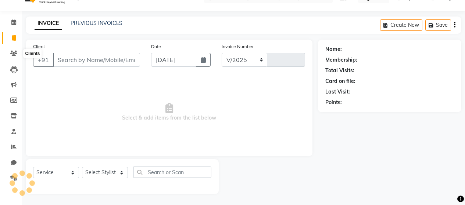
select select "7927"
type input "2770"
click at [83, 62] on input "Client" at bounding box center [96, 60] width 87 height 14
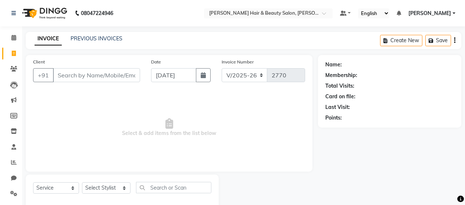
click at [95, 75] on input "Client" at bounding box center [96, 75] width 87 height 14
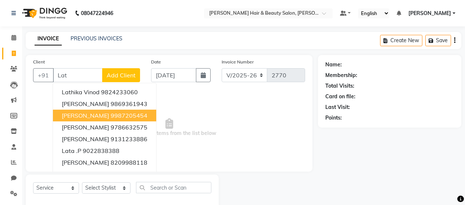
click at [72, 117] on span "[PERSON_NAME]" at bounding box center [85, 115] width 47 height 7
type input "9987205454"
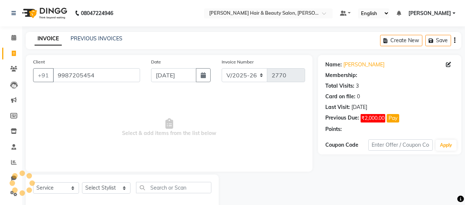
select select "1: Object"
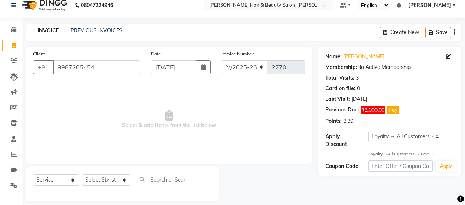
scroll to position [15, 0]
